Goal: Contribute content

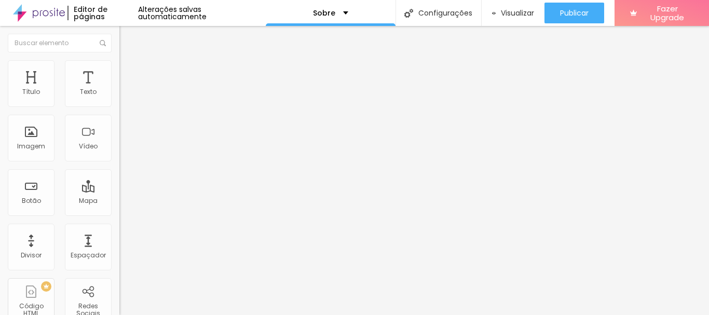
click at [119, 89] on span "Trocar imagem" at bounding box center [147, 84] width 57 height 9
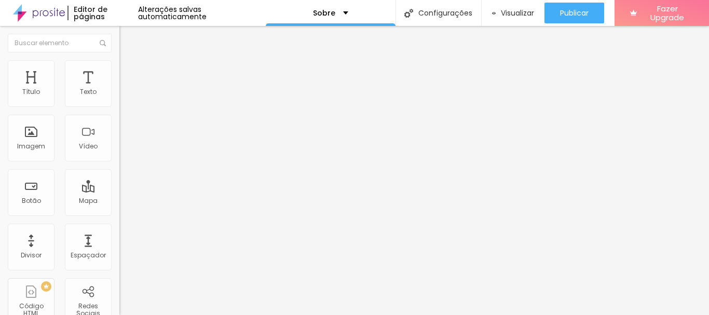
drag, startPoint x: 633, startPoint y: 285, endPoint x: 638, endPoint y: 287, distance: 5.4
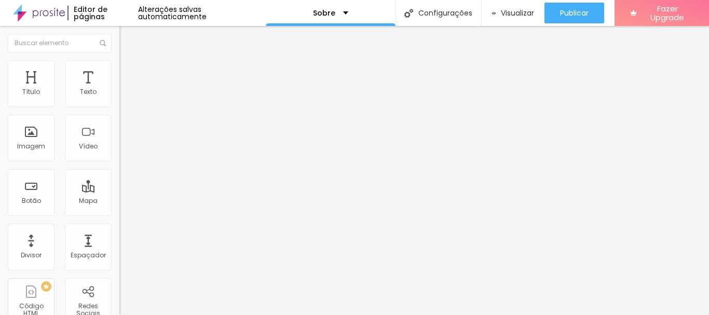
click at [119, 89] on span "Trocar imagem" at bounding box center [147, 84] width 57 height 9
click at [37, 134] on div "Imagem" at bounding box center [31, 138] width 47 height 47
click at [36, 143] on div "Imagem" at bounding box center [31, 146] width 28 height 7
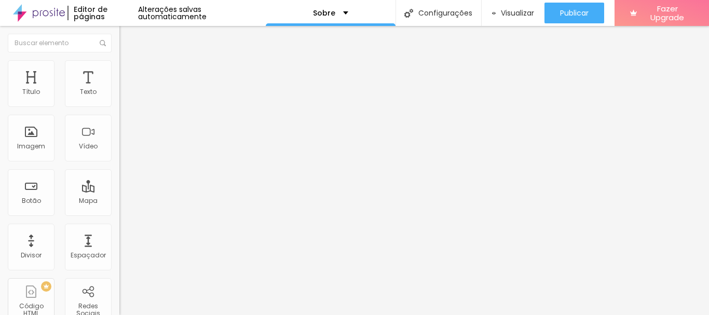
click at [119, 89] on span "Adicionar imagem" at bounding box center [152, 84] width 67 height 9
drag, startPoint x: 181, startPoint y: 155, endPoint x: 188, endPoint y: 153, distance: 7.6
click at [516, 9] on span "Visualizar" at bounding box center [517, 13] width 33 height 8
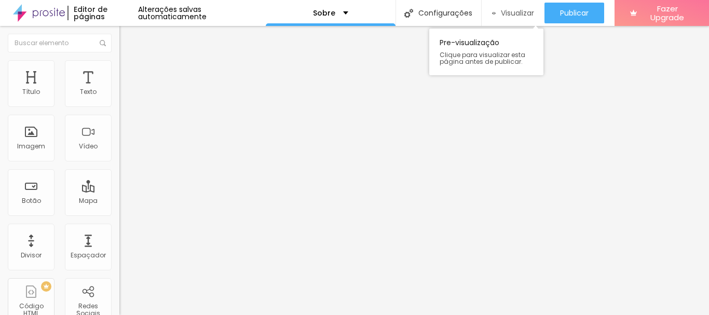
click at [501, 9] on span "Visualizar" at bounding box center [517, 13] width 33 height 8
click at [119, 98] on span "Titulo 2" at bounding box center [136, 91] width 34 height 13
drag, startPoint x: 60, startPoint y: 147, endPoint x: 61, endPoint y: 168, distance: 20.8
click at [119, 126] on ul "Titulo 1 H1 Titulo 2 H2 Titulo 3 H3 Titulo 4 H4 Titulo 5 H5 Titulo 6 H6" at bounding box center [178, 101] width 119 height 49
click at [119, 119] on div "Titulo 5 H5" at bounding box center [178, 116] width 119 height 6
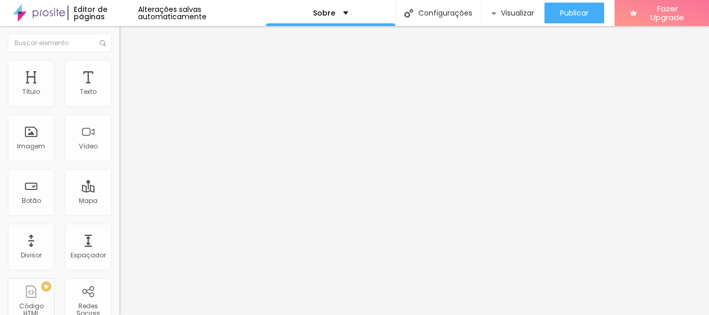
click at [129, 71] on span "Avançado" at bounding box center [146, 67] width 34 height 9
click at [119, 60] on li "Estilo" at bounding box center [178, 55] width 119 height 10
click at [127, 40] on img "button" at bounding box center [131, 38] width 8 height 8
click at [68, 88] on div "Texto" at bounding box center [88, 83] width 47 height 47
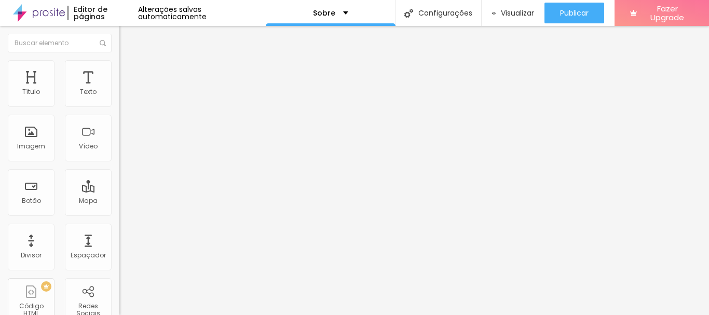
click at [119, 60] on li "Avançado" at bounding box center [178, 65] width 119 height 10
click at [119, 59] on img at bounding box center [123, 54] width 9 height 9
click at [119, 29] on button "Editar Título" at bounding box center [178, 38] width 119 height 24
click at [80, 91] on div "Texto" at bounding box center [88, 91] width 17 height 7
click at [125, 95] on icon "button" at bounding box center [127, 93] width 4 height 4
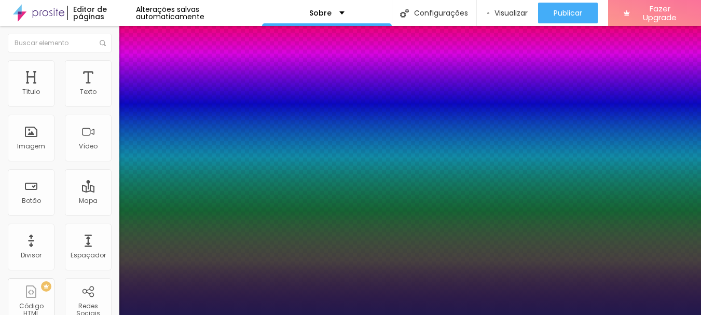
type input "1"
click at [103, 314] on div at bounding box center [350, 315] width 701 height 0
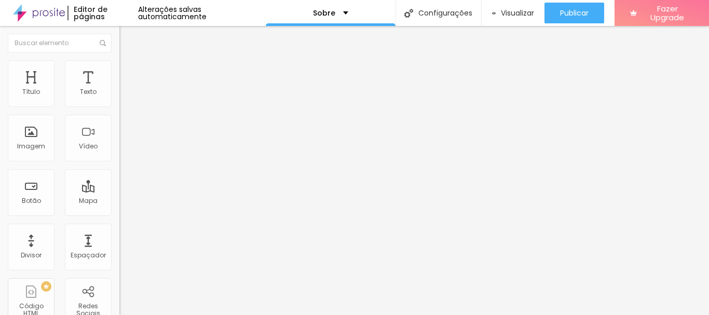
click at [129, 72] on span "Avançado" at bounding box center [146, 67] width 34 height 9
click at [119, 58] on img at bounding box center [123, 54] width 9 height 9
click at [119, 124] on button "Voltar ao padrão" at bounding box center [154, 118] width 71 height 12
click at [119, 112] on div "Tipografia Voltar ao padrão Sombra DESATIVADO Voltar ao padrão" at bounding box center [178, 103] width 119 height 64
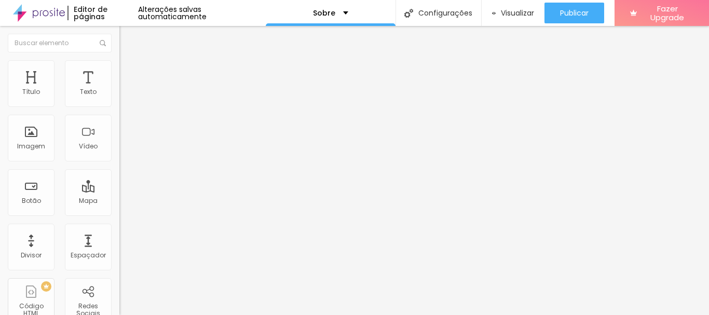
click at [124, 97] on icon "button" at bounding box center [127, 93] width 6 height 6
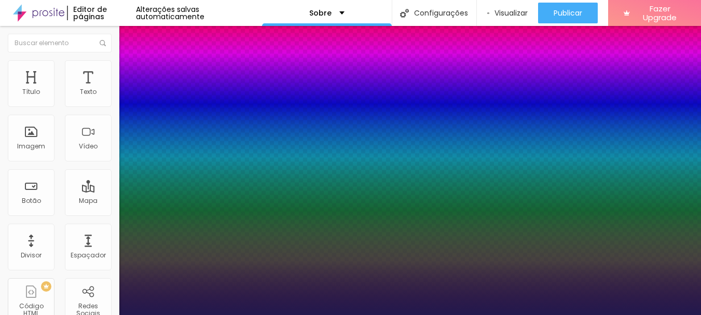
type input "1"
click at [33, 314] on div at bounding box center [350, 315] width 701 height 0
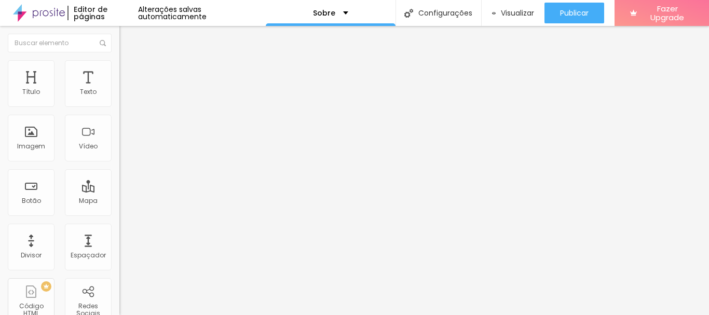
drag, startPoint x: 0, startPoint y: 93, endPoint x: 43, endPoint y: 106, distance: 44.6
click at [119, 101] on div "Tipografia Voltar ao padrão Sombra DESATIVADO Voltar ao padrão" at bounding box center [178, 103] width 119 height 64
click at [127, 35] on img "button" at bounding box center [131, 38] width 8 height 8
click at [127, 39] on img "button" at bounding box center [131, 38] width 8 height 8
click at [127, 35] on img "button" at bounding box center [131, 38] width 8 height 8
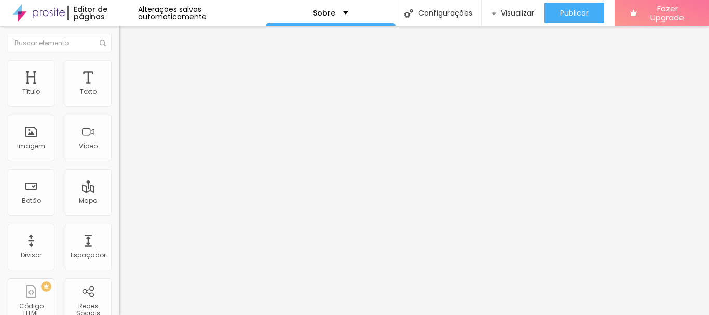
click at [119, 71] on li "Avançado" at bounding box center [178, 76] width 119 height 10
click at [119, 62] on ul "Conteúdo Estilo Avançado" at bounding box center [178, 65] width 119 height 31
click at [119, 66] on li "Estilo" at bounding box center [178, 65] width 119 height 10
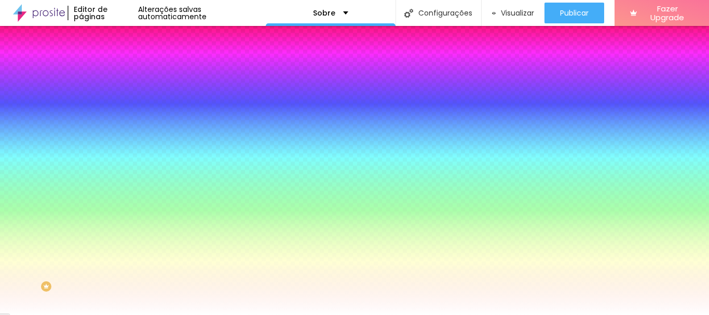
click at [129, 61] on span "Conteúdo" at bounding box center [145, 56] width 32 height 9
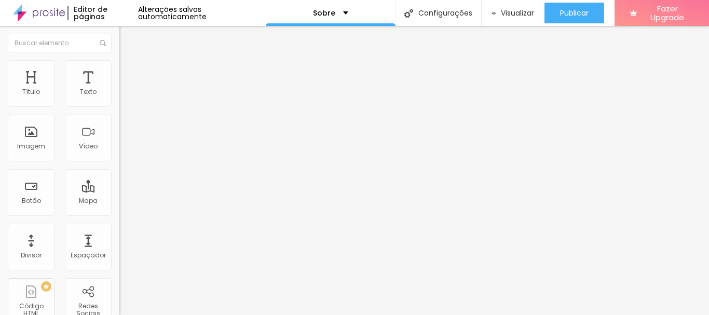
click at [119, 79] on ul "Conteúdo Estilo Avançado" at bounding box center [178, 65] width 119 height 31
click at [119, 71] on li "Avançado" at bounding box center [178, 76] width 119 height 10
click at [119, 60] on ul "Conteúdo Estilo Avançado" at bounding box center [178, 65] width 119 height 31
drag, startPoint x: 6, startPoint y: 60, endPoint x: 9, endPoint y: 65, distance: 5.6
click at [119, 60] on li "Conteúdo" at bounding box center [178, 55] width 119 height 10
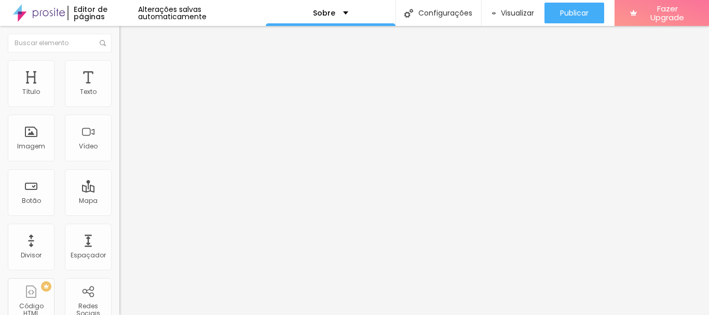
click at [119, 98] on div at bounding box center [178, 99] width 119 height 8
click at [129, 70] on span "Estilo" at bounding box center [137, 67] width 16 height 9
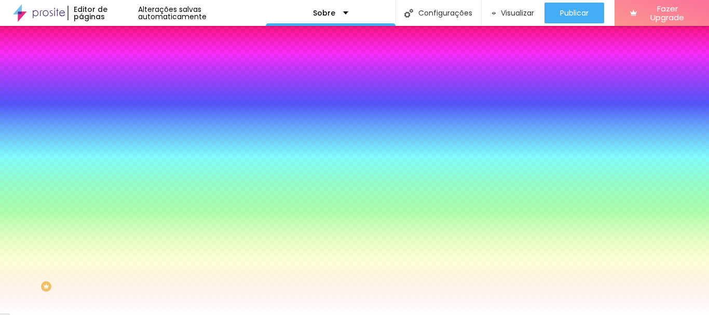
click at [119, 71] on img at bounding box center [123, 75] width 9 height 9
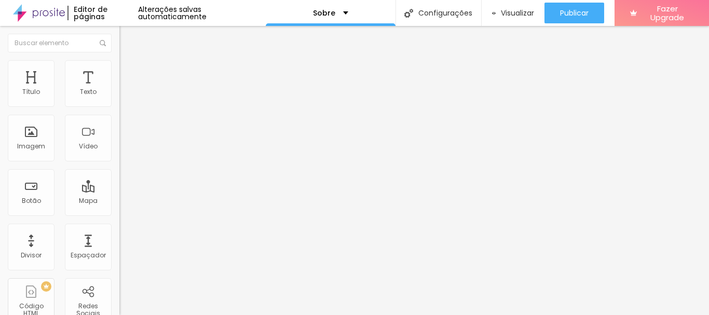
click at [119, 59] on img at bounding box center [123, 54] width 9 height 9
click at [119, 87] on div "Alinhamento" at bounding box center [178, 84] width 119 height 6
click at [119, 100] on button "button" at bounding box center [126, 94] width 15 height 11
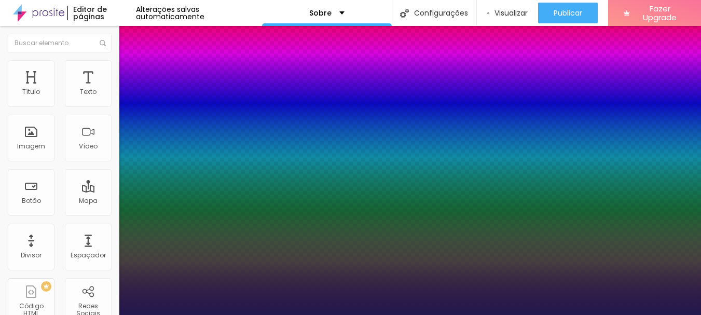
type input "1"
select select "Arvo"
type input "1"
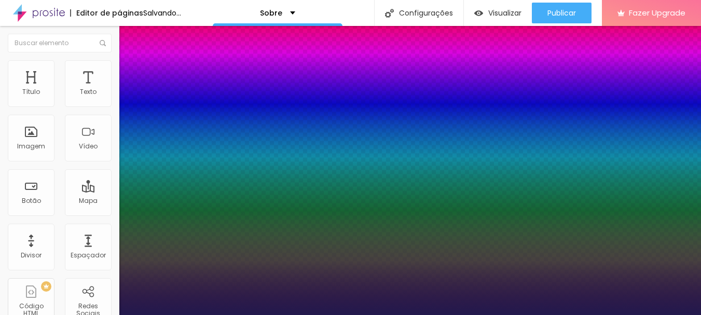
click at [265, 314] on div at bounding box center [350, 315] width 701 height 0
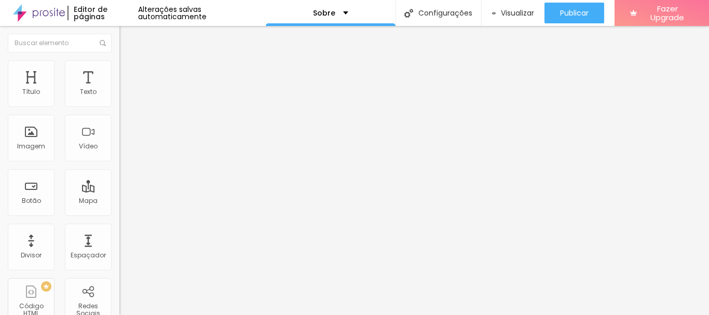
click at [119, 100] on button "button" at bounding box center [126, 94] width 15 height 11
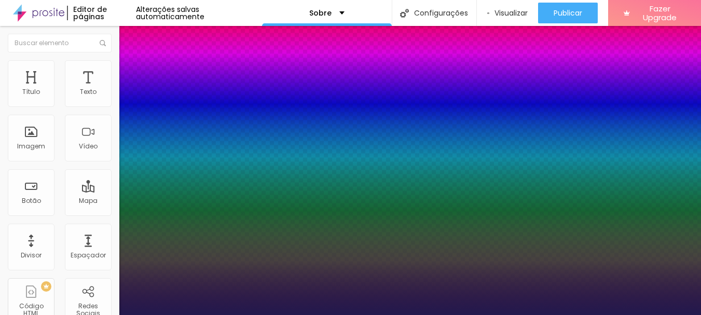
type input "1"
select select "Bitter"
type input "1"
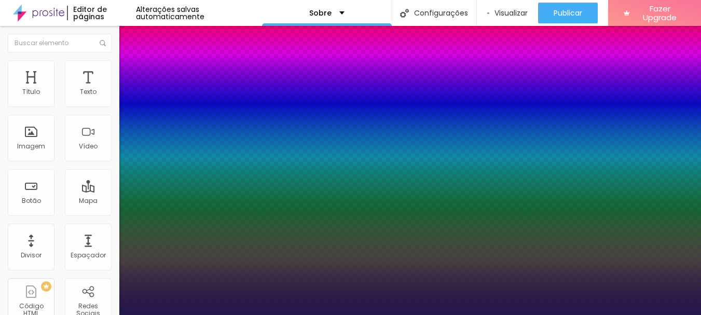
click at [207, 314] on div at bounding box center [350, 315] width 701 height 0
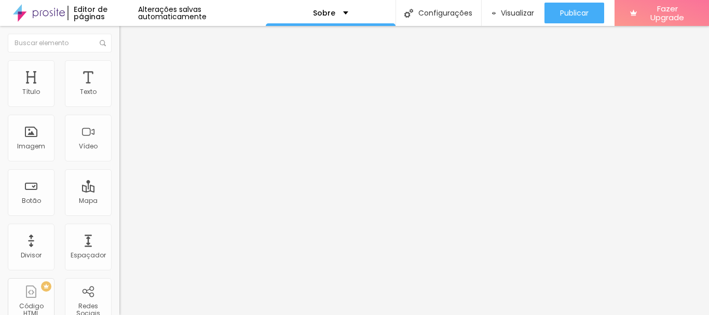
click at [125, 95] on icon "button" at bounding box center [127, 93] width 4 height 4
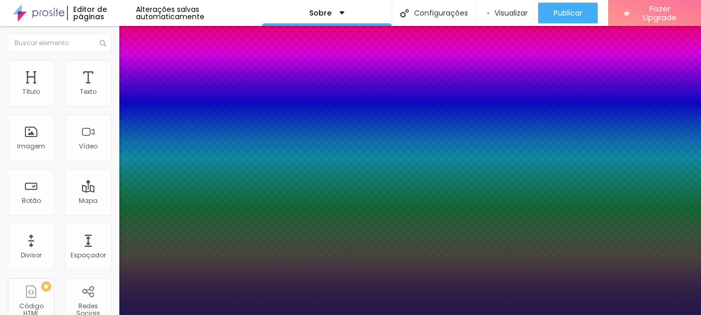
type input "1"
select select "Martel-Bold"
type input "1"
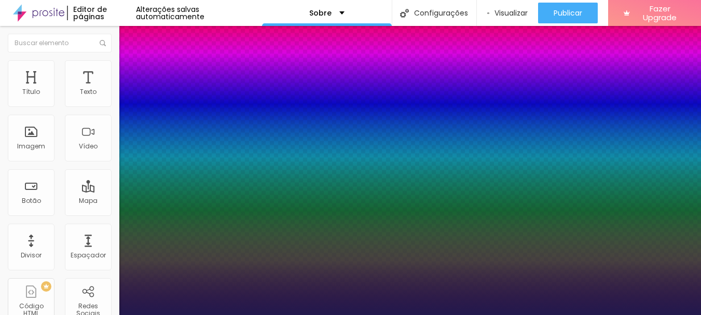
click at [184, 314] on div at bounding box center [350, 315] width 701 height 0
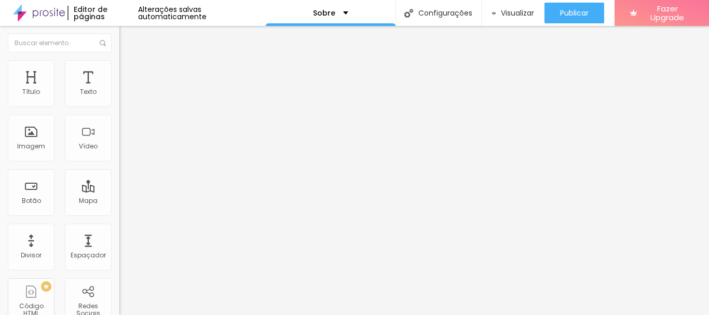
click at [119, 62] on li "Avançado" at bounding box center [178, 65] width 119 height 10
click at [119, 59] on img at bounding box center [123, 54] width 9 height 9
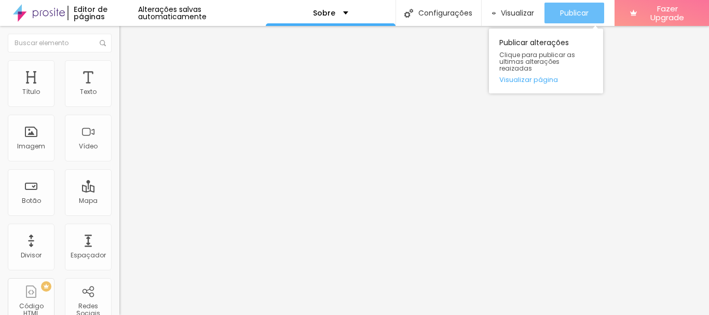
click at [532, 8] on icon "button" at bounding box center [538, 13] width 12 height 12
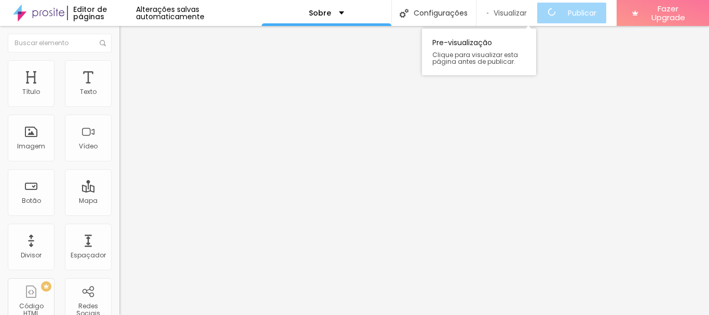
click at [519, 15] on span "Visualizar" at bounding box center [509, 13] width 33 height 8
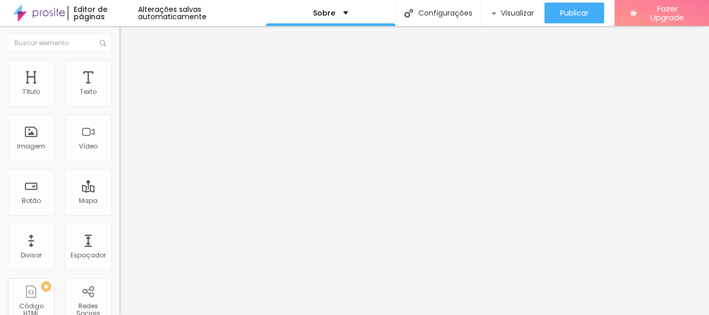
click at [119, 77] on div "Tipografia" at bounding box center [178, 74] width 119 height 6
click at [119, 100] on button "button" at bounding box center [126, 94] width 15 height 11
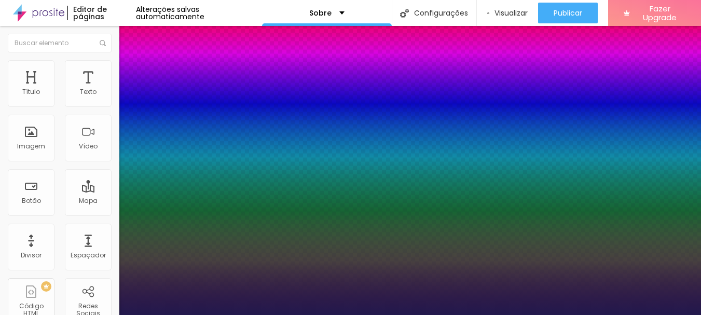
type input "1"
select select "Magra-Bold"
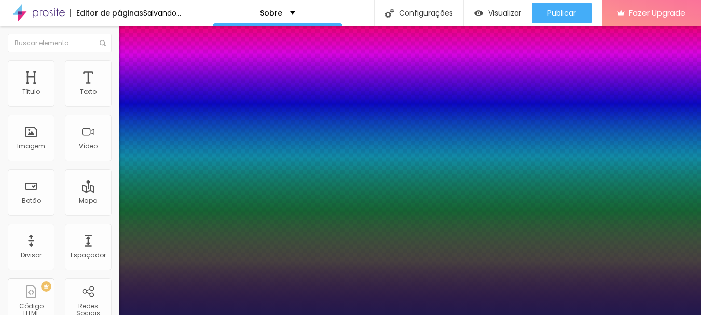
type input "1"
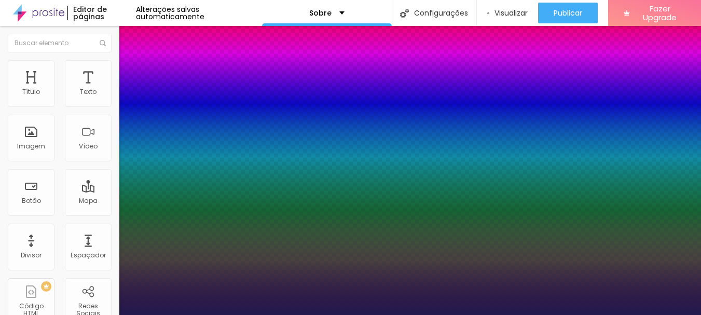
click at [350, 314] on div at bounding box center [350, 315] width 701 height 0
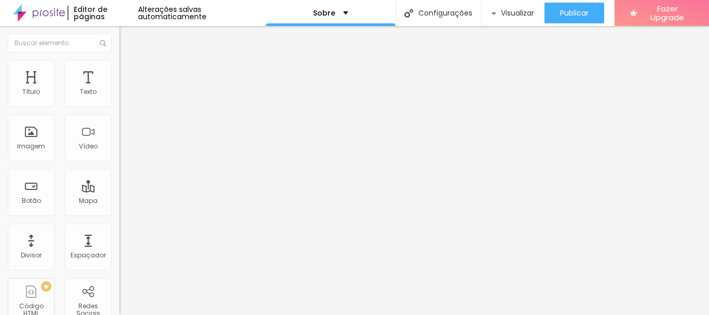
click at [119, 177] on div "Editar Texto Estilo Avançado Tipografia Voltar ao padrão Sombra DESATIVADO Volt…" at bounding box center [178, 170] width 119 height 289
click at [507, 19] on div "Visualizar" at bounding box center [513, 13] width 43 height 21
click at [87, 95] on div "Texto" at bounding box center [88, 91] width 17 height 7
click at [119, 35] on button "Editar Coluna" at bounding box center [178, 38] width 119 height 24
click at [119, 40] on button "Editar Coluna" at bounding box center [178, 38] width 119 height 24
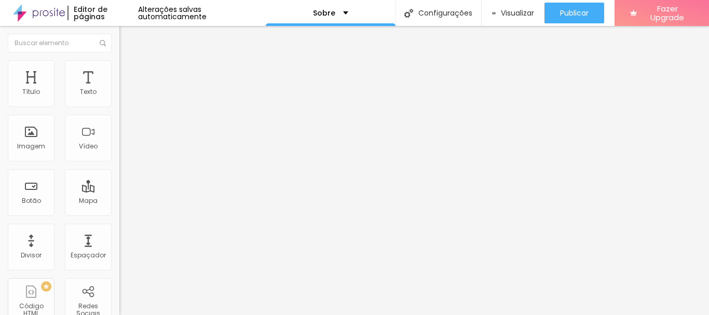
drag, startPoint x: 98, startPoint y: 38, endPoint x: 61, endPoint y: 70, distance: 48.2
click at [127, 42] on div "Editar Texto" at bounding box center [179, 38] width 104 height 8
click at [65, 71] on div "Texto" at bounding box center [88, 83] width 47 height 47
click at [129, 72] on span "Avançado" at bounding box center [146, 67] width 34 height 9
click at [129, 61] on span "Estilo" at bounding box center [137, 56] width 16 height 9
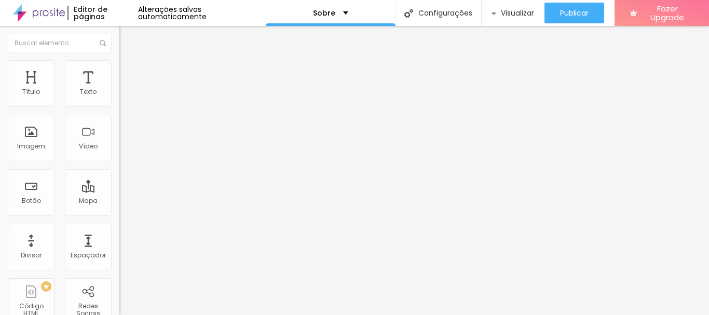
click at [119, 100] on button "button" at bounding box center [126, 94] width 15 height 11
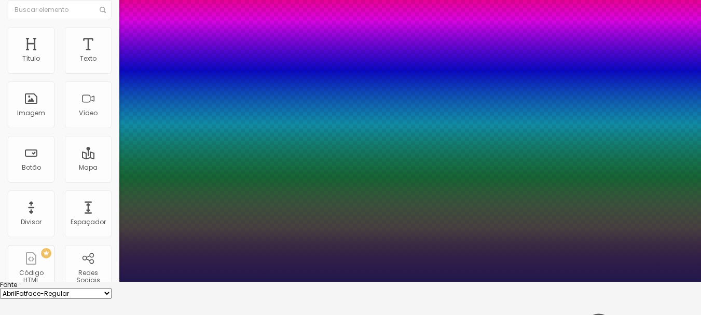
scroll to position [50, 0]
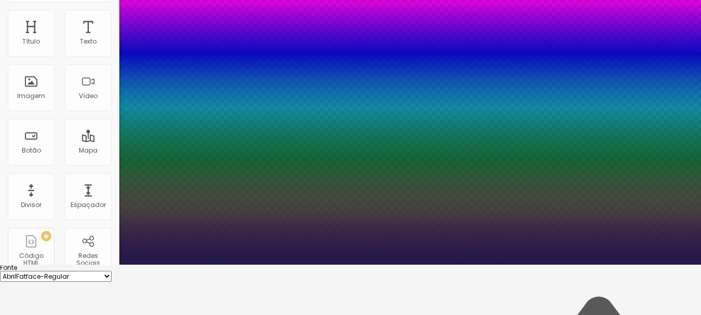
click at [112, 271] on select "AbrilFatface-Regular Actor-Regular Alegreya AlegreyaBlack Alice Allan-Bold Alla…" at bounding box center [56, 276] width 112 height 11
type input "1"
select select "AlegreyaBlack"
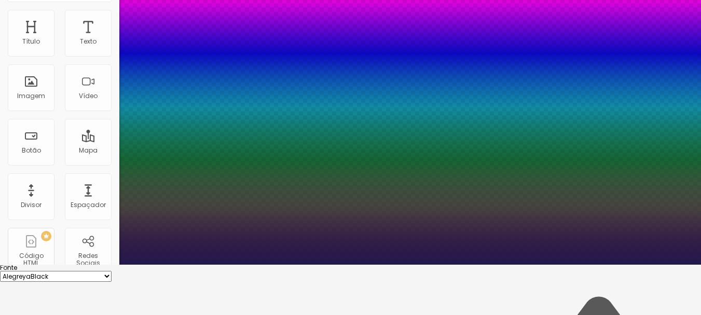
click at [111, 271] on select "AbrilFatface-Regular Actor-Regular Alegreya AlegreyaBlack Alice Allan-Bold Alla…" at bounding box center [56, 276] width 112 height 11
type input "1"
drag, startPoint x: 154, startPoint y: 98, endPoint x: 153, endPoint y: 105, distance: 7.3
click at [112, 271] on select "AbrilFatface-Regular Actor-Regular Alegreya AlegreyaBlack Alice Allan-Bold Alla…" at bounding box center [56, 276] width 112 height 11
select select "Alice"
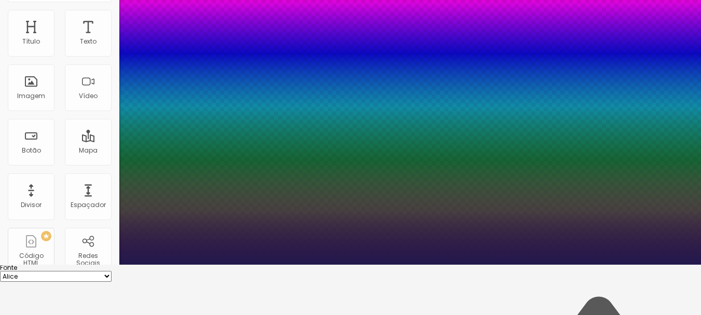
click at [111, 271] on select "AbrilFatface-Regular Actor-Regular Alegreya AlegreyaBlack Alice Allan-Bold Alla…" at bounding box center [56, 276] width 112 height 11
type input "1"
click at [163, 271] on div "AbrilFatface-Regular Actor-Regular Alegreya AlegreyaBlack Alice Allan-Bold Alla…" at bounding box center [350, 276] width 701 height 11
click at [112, 271] on select "AbrilFatface-Regular Actor-Regular Alegreya AlegreyaBlack Alice Allan-Bold Alla…" at bounding box center [56, 276] width 112 height 11
select select "Amaranth"
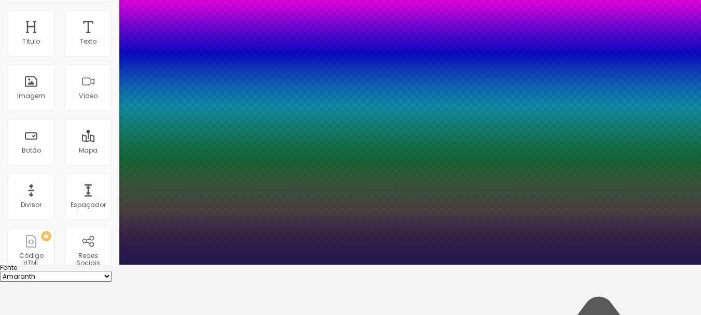
click at [111, 271] on select "AbrilFatface-Regular Actor-Regular Alegreya AlegreyaBlack Alice Allan-Bold Alla…" at bounding box center [56, 276] width 112 height 11
type input "1"
click at [112, 271] on select "AbrilFatface-Regular Actor-Regular Alegreya AlegreyaBlack Alice Allan-Bold Alla…" at bounding box center [56, 276] width 112 height 11
select select "Arvo"
click at [111, 271] on select "AbrilFatface-Regular Actor-Regular Alegreya AlegreyaBlack Alice Allan-Bold Alla…" at bounding box center [56, 276] width 112 height 11
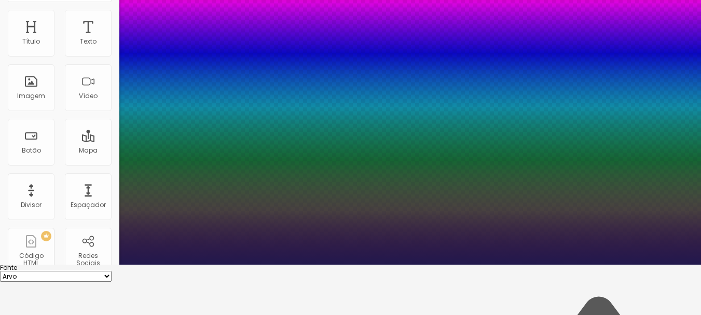
type input "1"
click at [190, 265] on p "Fonte" at bounding box center [350, 268] width 701 height 6
click at [112, 271] on select "AbrilFatface-Regular Actor-Regular Alegreya AlegreyaBlack Alice Allan-Bold Alla…" at bounding box center [56, 276] width 112 height 11
select select "Lustria-Regular"
click at [111, 271] on select "AbrilFatface-Regular Actor-Regular Alegreya AlegreyaBlack Alice Allan-Bold Alla…" at bounding box center [56, 276] width 112 height 11
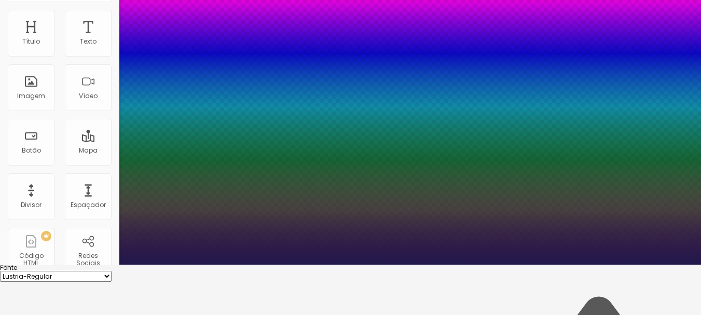
click at [182, 265] on p "Fonte" at bounding box center [350, 268] width 701 height 6
type input "1"
click at [112, 271] on select "AbrilFatface-Regular Actor-Regular Alegreya AlegreyaBlack Alice Allan-Bold Alla…" at bounding box center [56, 276] width 112 height 11
select select "MrsSaintDelafield-Regular"
click at [111, 271] on select "AbrilFatface-Regular Actor-Regular Alegreya AlegreyaBlack Alice Allan-Bold Alla…" at bounding box center [56, 276] width 112 height 11
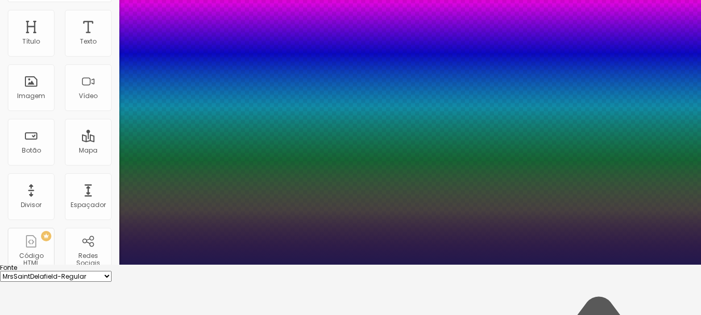
click at [112, 271] on select "AbrilFatface-Regular Actor-Regular Alegreya AlegreyaBlack Alice Allan-Bold Alla…" at bounding box center [56, 276] width 112 height 11
type input "1"
select select "MerriweatherSans-Regular"
click at [111, 271] on select "AbrilFatface-Regular Actor-Regular Alegreya AlegreyaBlack Alice Allan-Bold Alla…" at bounding box center [56, 276] width 112 height 11
type input "1"
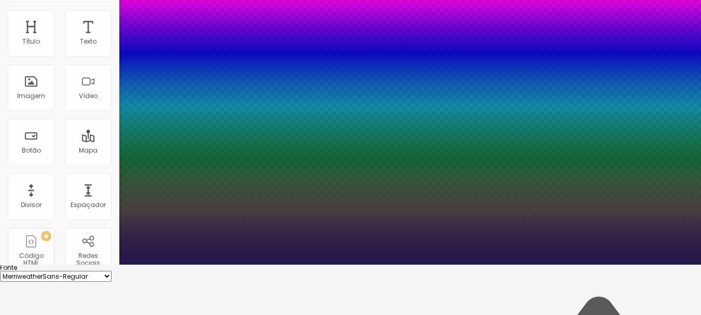
click at [112, 271] on select "AbrilFatface-Regular Actor-Regular Alegreya AlegreyaBlack Alice Allan-Bold Alla…" at bounding box center [56, 276] width 112 height 11
select select "Nunito"
click at [111, 271] on select "AbrilFatface-Regular Actor-Regular Alegreya AlegreyaBlack Alice Allan-Bold Alla…" at bounding box center [56, 276] width 112 height 11
click at [112, 271] on select "AbrilFatface-Regular Actor-Regular Alegreya AlegreyaBlack Alice Allan-Bold Alla…" at bounding box center [56, 276] width 112 height 11
type input "1"
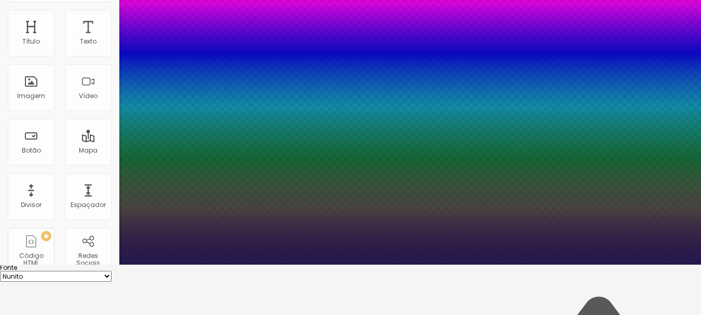
select select "WorkSansLight"
click at [111, 271] on select "AbrilFatface-Regular Actor-Regular Alegreya AlegreyaBlack Alice Allan-Bold Alla…" at bounding box center [56, 276] width 112 height 11
type input "1"
click at [112, 271] on select "AbrilFatface-Regular Actor-Regular Alegreya AlegreyaBlack Alice Allan-Bold Alla…" at bounding box center [56, 276] width 112 height 11
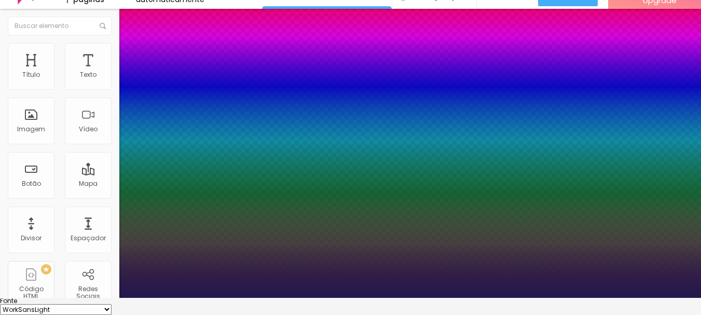
scroll to position [0, 0]
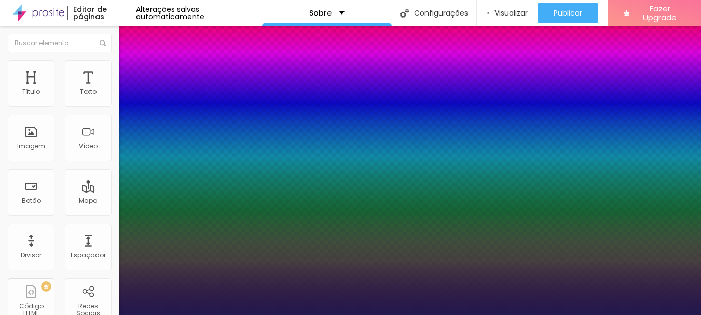
select select "Alice"
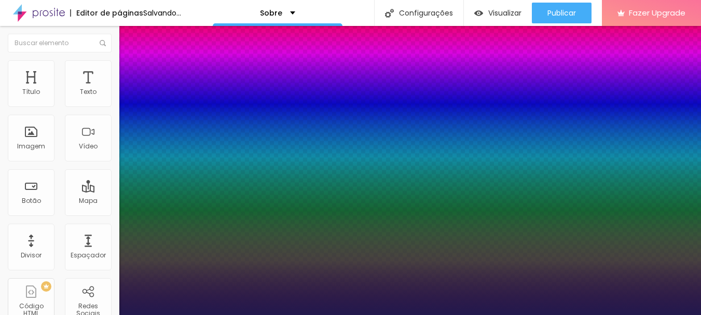
type input "1"
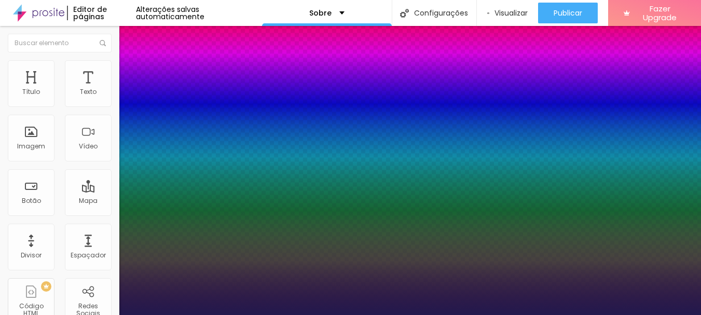
select select "Alegreya"
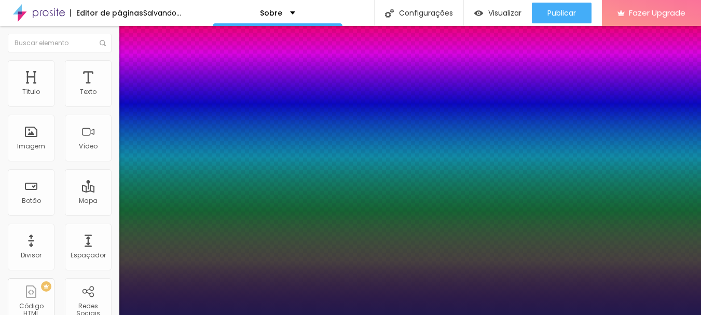
type input "1"
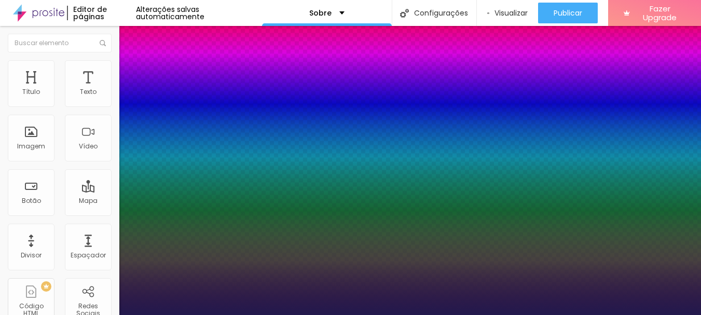
select select "Actor-Regular"
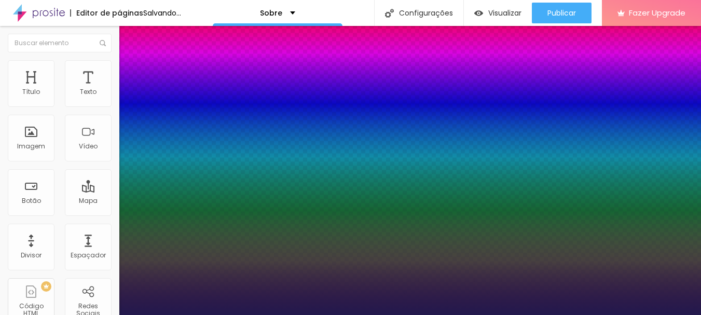
type input "1"
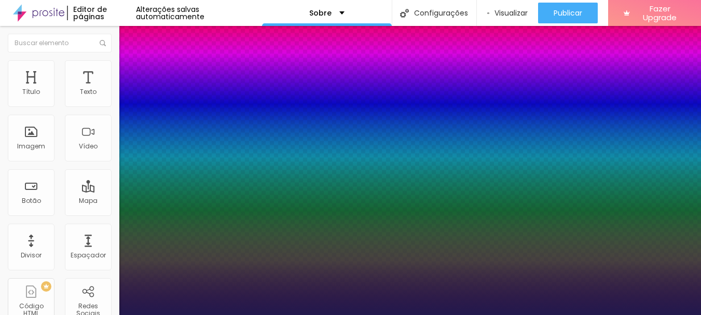
select select "AmaticaSC"
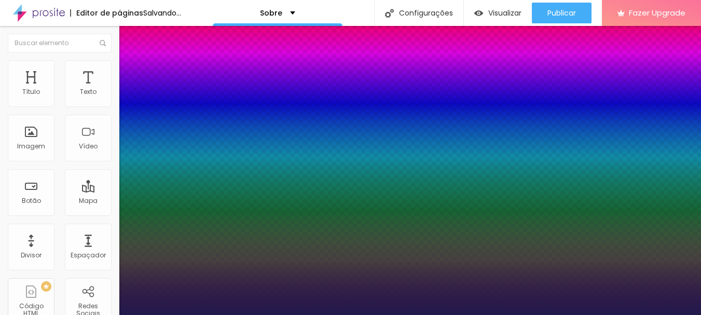
type input "1"
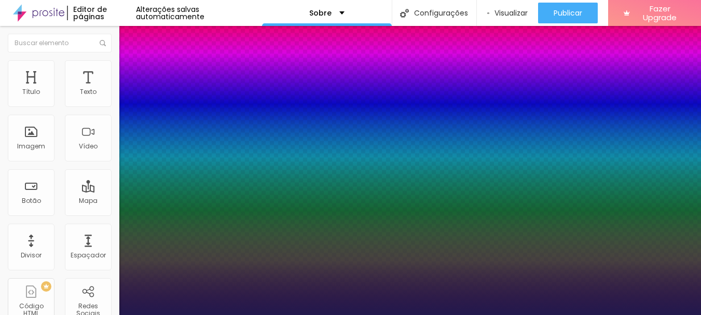
select select "AmaticSC"
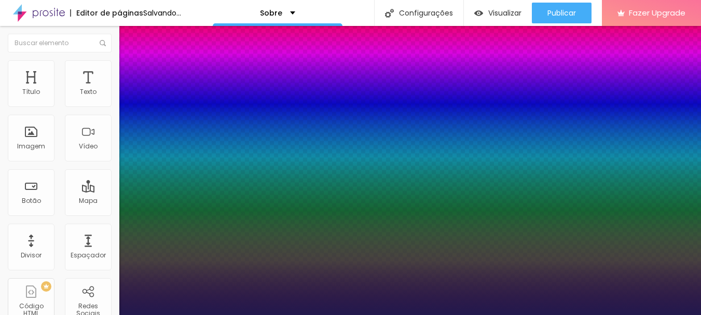
type input "1"
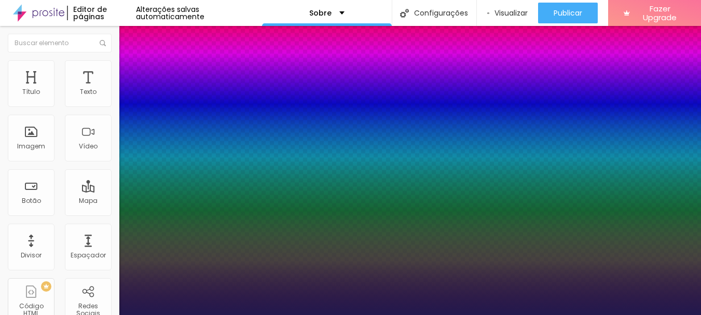
select select "Amita-Bold"
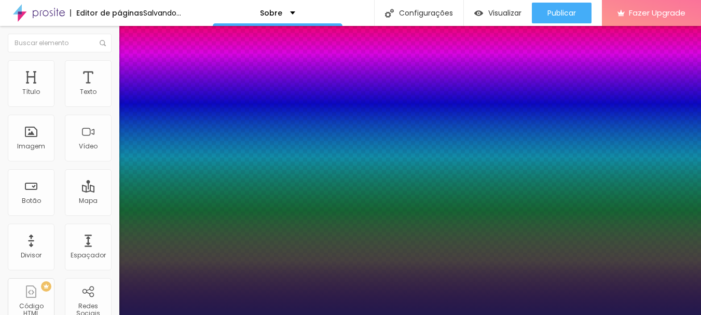
type input "1"
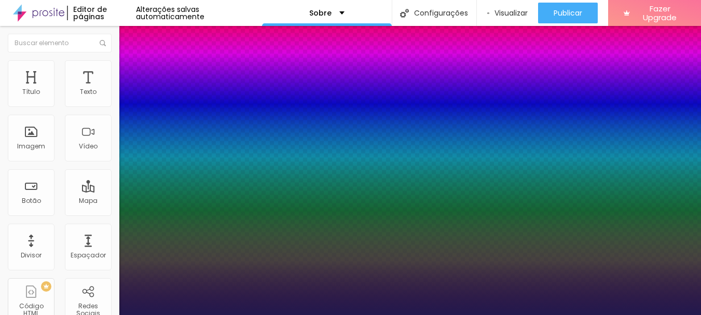
select select "Anaheim"
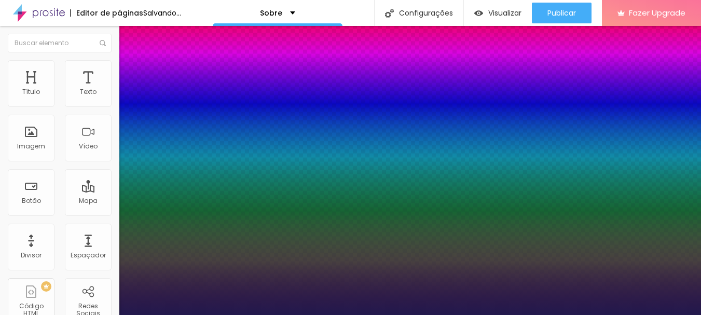
type input "1"
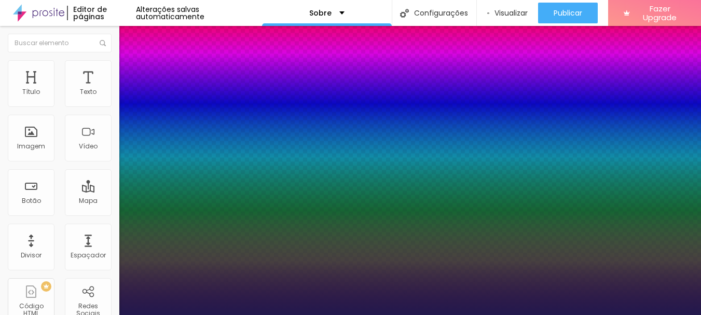
select select "AnonymousPro-Bold"
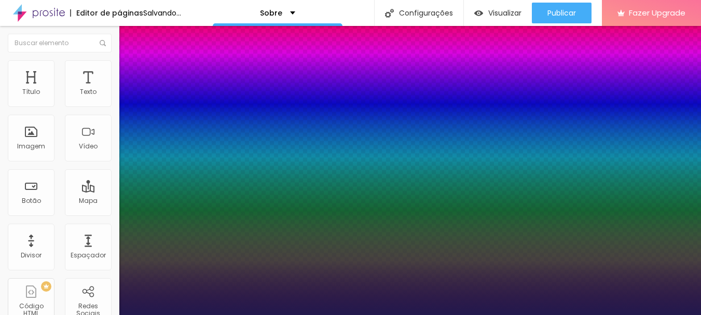
type input "1"
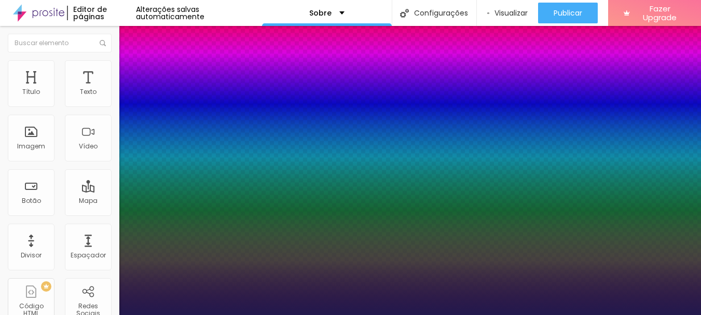
select select "Arvo"
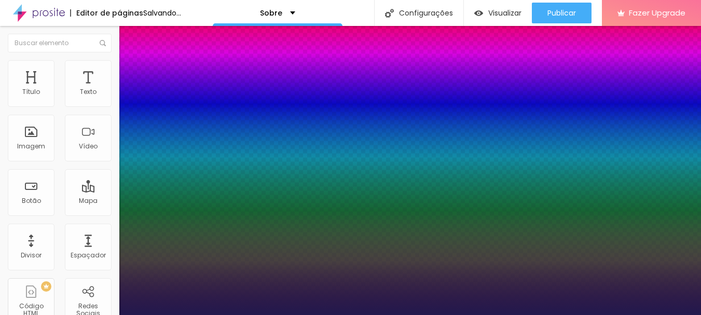
type input "1"
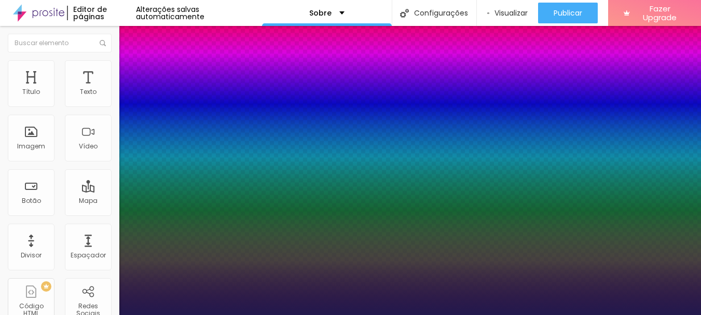
select select "Archivo-Bold"
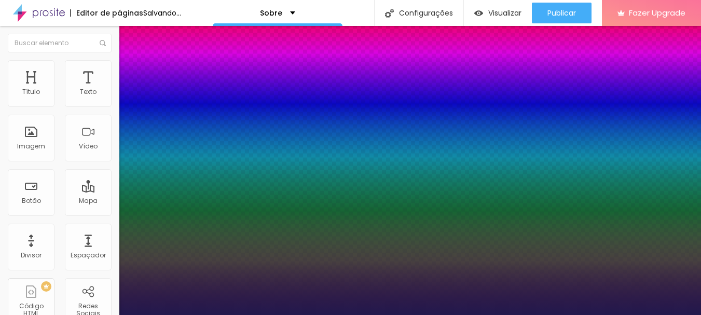
type input "1"
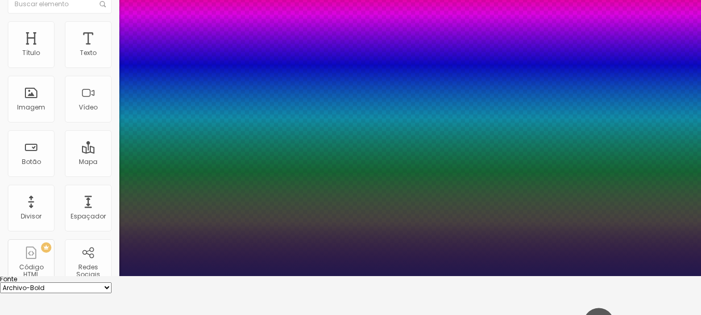
scroll to position [50, 0]
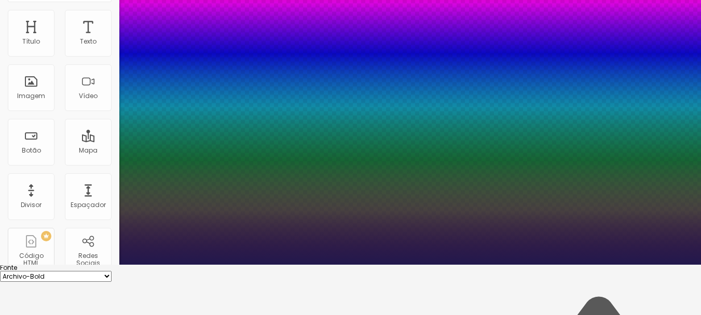
click at [112, 271] on select "AbrilFatface-Regular Actor-Regular Alegreya AlegreyaBlack Alice Allan-Bold Alla…" at bounding box center [56, 276] width 112 height 11
select select "Assistant"
click at [111, 271] on select "AbrilFatface-Regular Actor-Regular Alegreya AlegreyaBlack Alice Allan-Bold Alla…" at bounding box center [56, 276] width 112 height 11
type input "1"
click at [661, 265] on div at bounding box center [350, 265] width 701 height 0
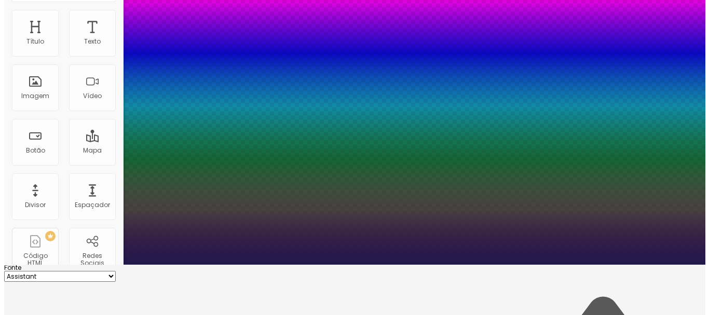
scroll to position [0, 0]
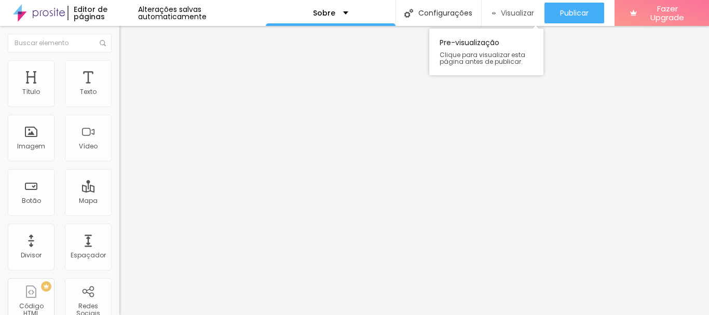
click at [507, 5] on div "Visualizar" at bounding box center [513, 13] width 43 height 21
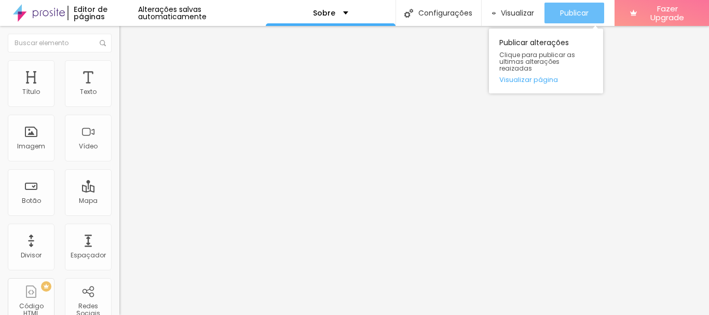
click at [555, 11] on button "Publicar" at bounding box center [574, 13] width 60 height 21
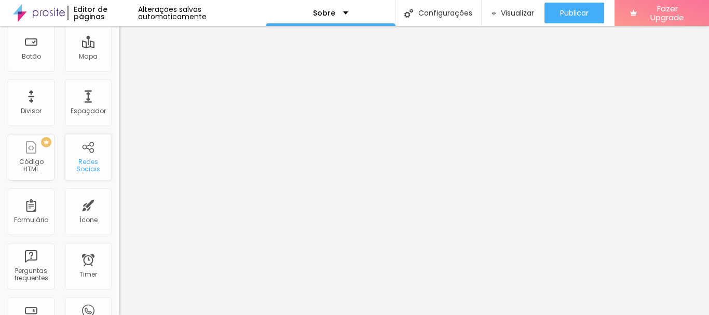
scroll to position [126, 0]
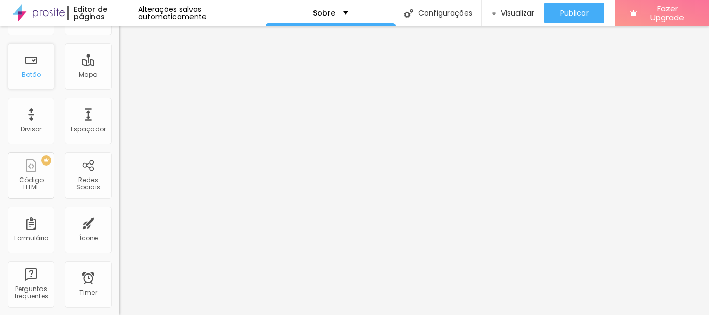
click at [50, 85] on div "Botão" at bounding box center [31, 66] width 47 height 47
click at [29, 71] on div "Botão" at bounding box center [31, 74] width 19 height 7
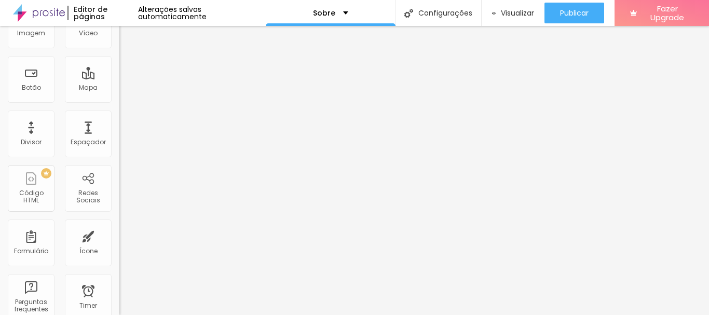
scroll to position [0, 0]
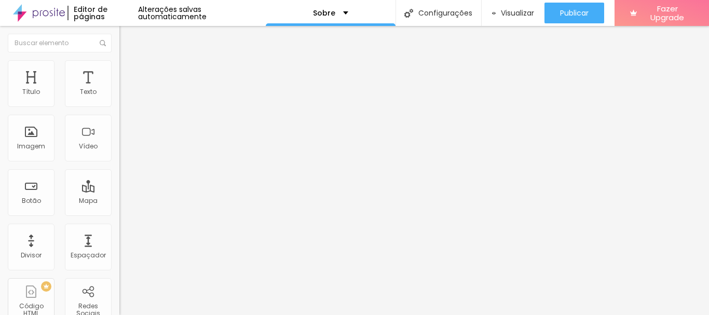
click at [119, 210] on div "Instagram" at bounding box center [178, 213] width 119 height 6
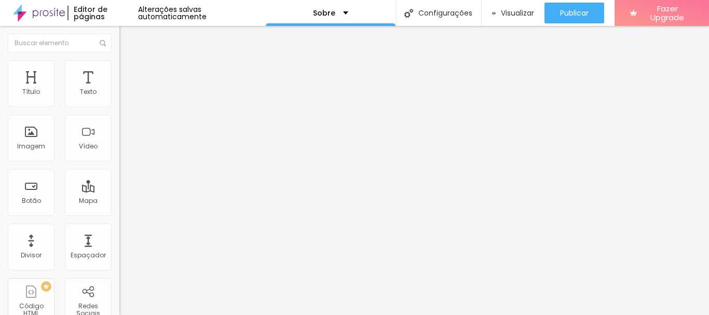
paste input "https://wa.me/5511945178740"
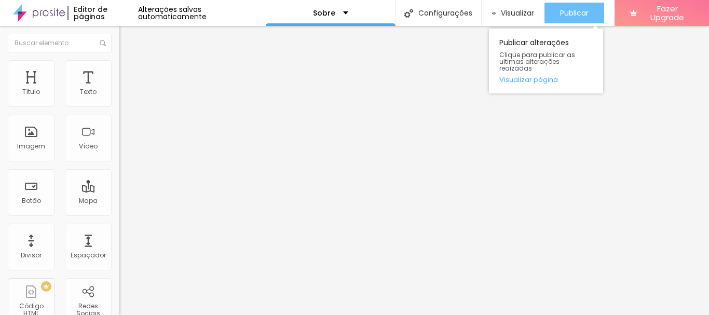
type input "https://wa.me/5511945178740"
click at [577, 16] on span "Publicar" at bounding box center [574, 13] width 29 height 8
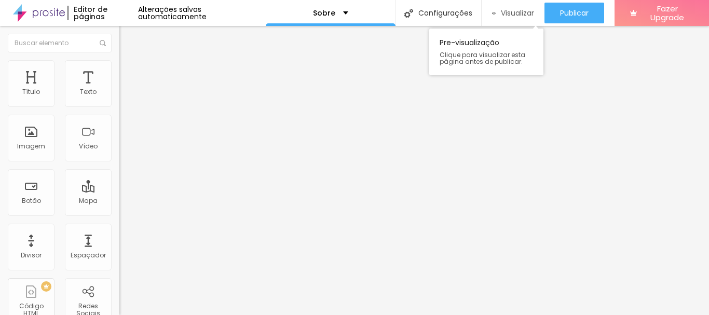
click at [501, 16] on span "Visualizar" at bounding box center [517, 13] width 33 height 8
